Goal: Task Accomplishment & Management: Use online tool/utility

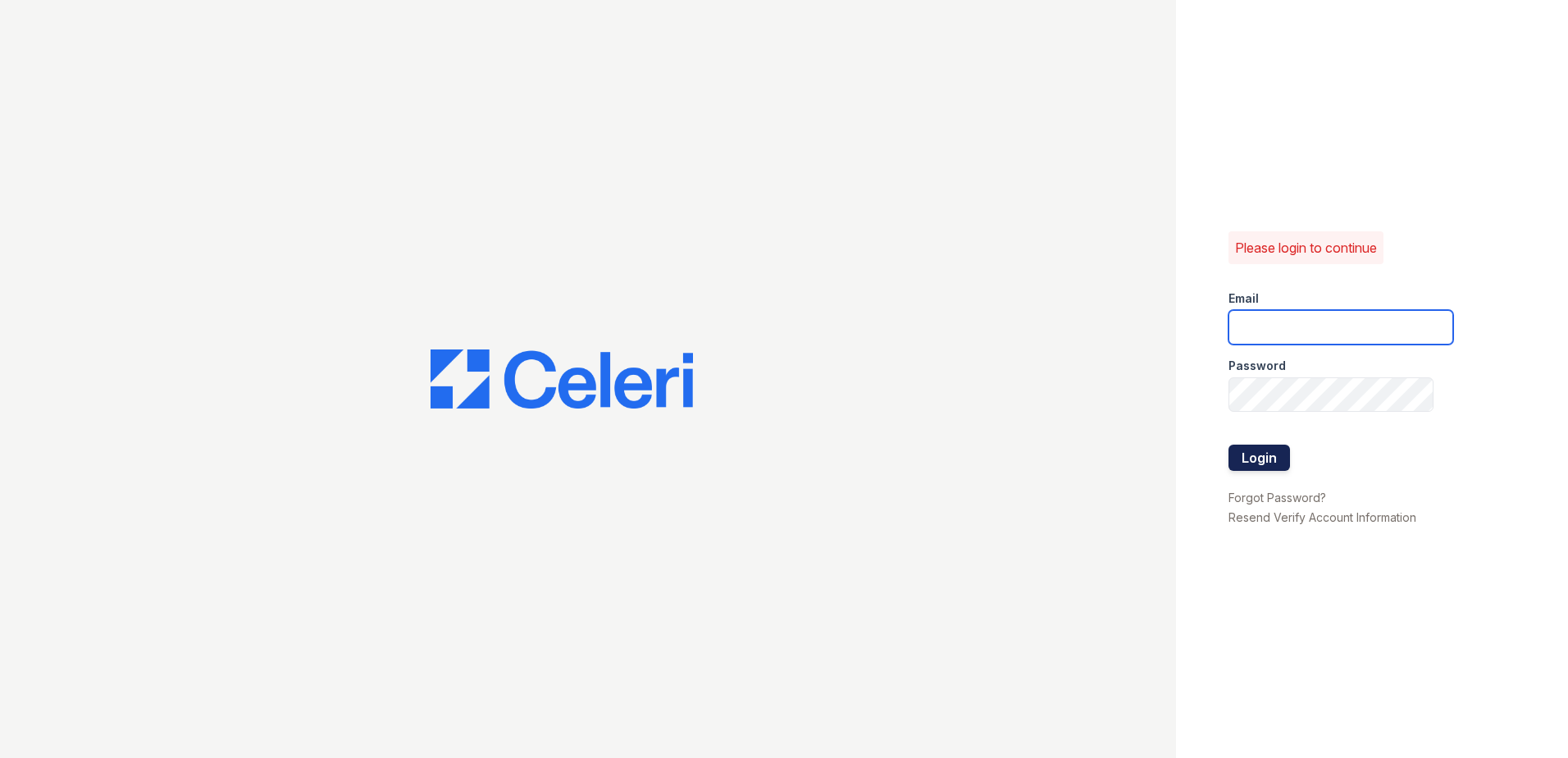
type input "[EMAIL_ADDRESS][DOMAIN_NAME]"
click at [1269, 466] on button "Login" at bounding box center [1259, 458] width 62 height 26
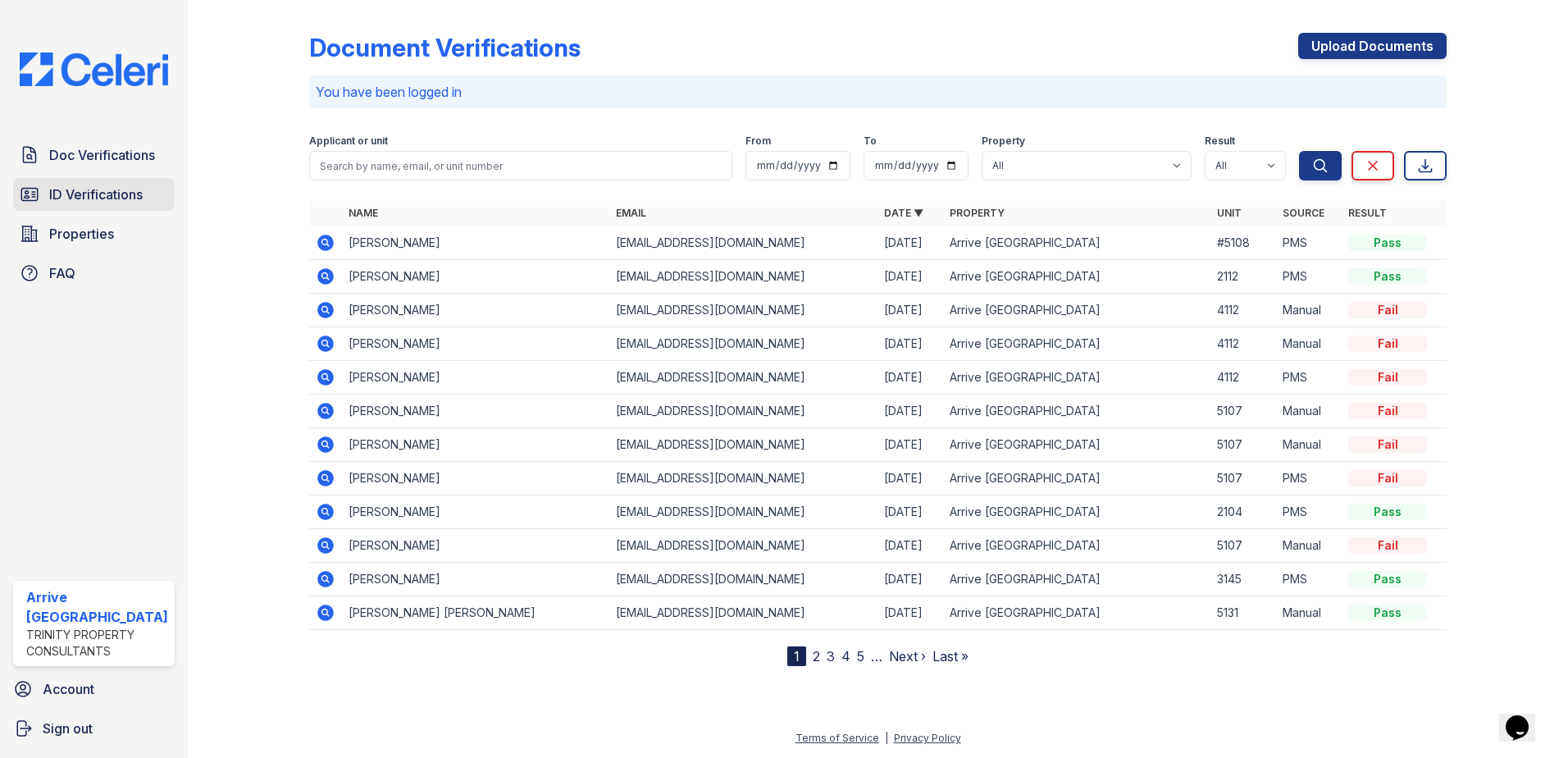
click at [155, 187] on link "ID Verifications" at bounding box center [94, 194] width 161 height 33
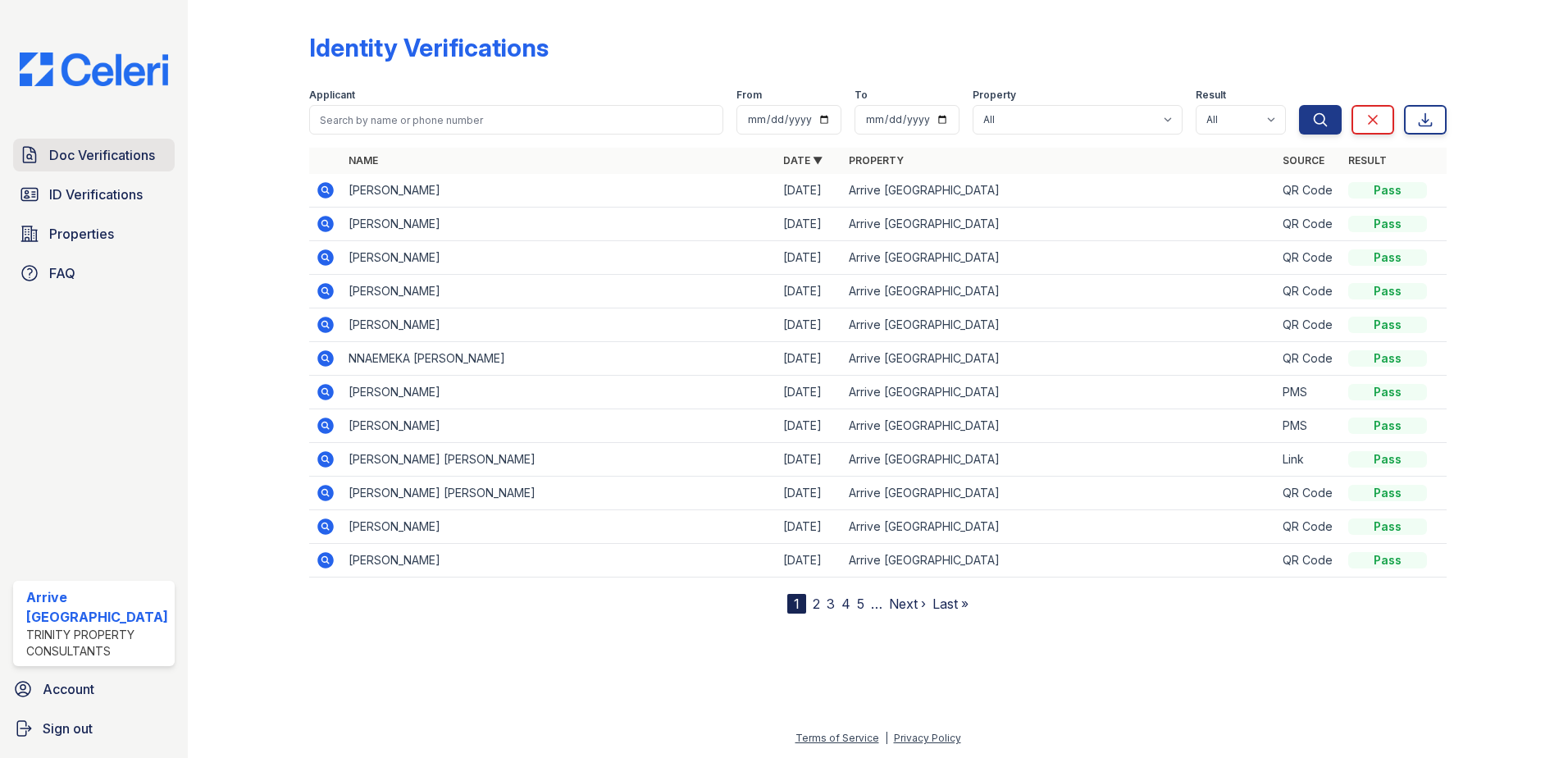
click at [161, 155] on link "Doc Verifications" at bounding box center [94, 155] width 161 height 33
